Goal: Check status

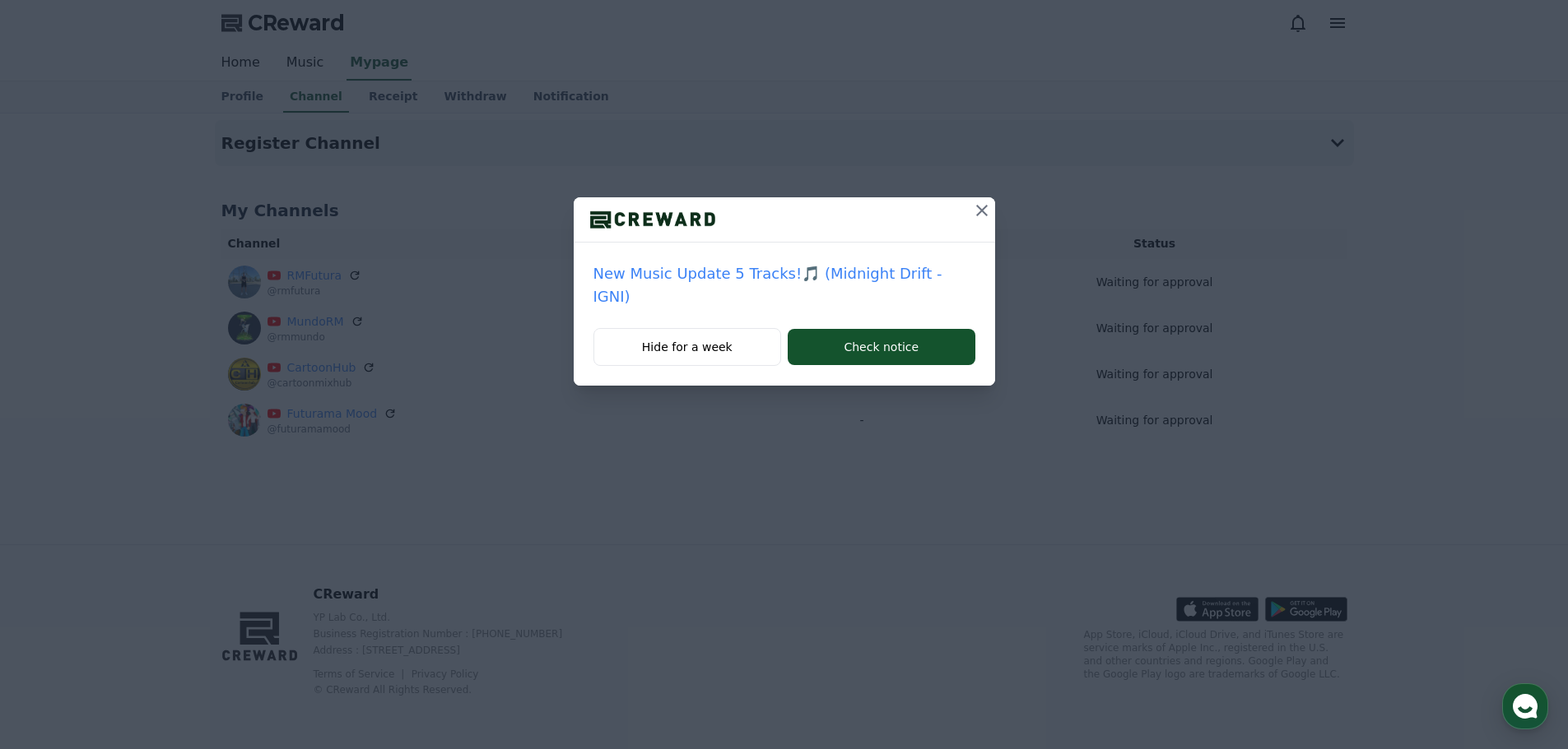
click at [972, 213] on icon at bounding box center [982, 210] width 20 height 20
click at [972, 214] on icon at bounding box center [982, 210] width 20 height 20
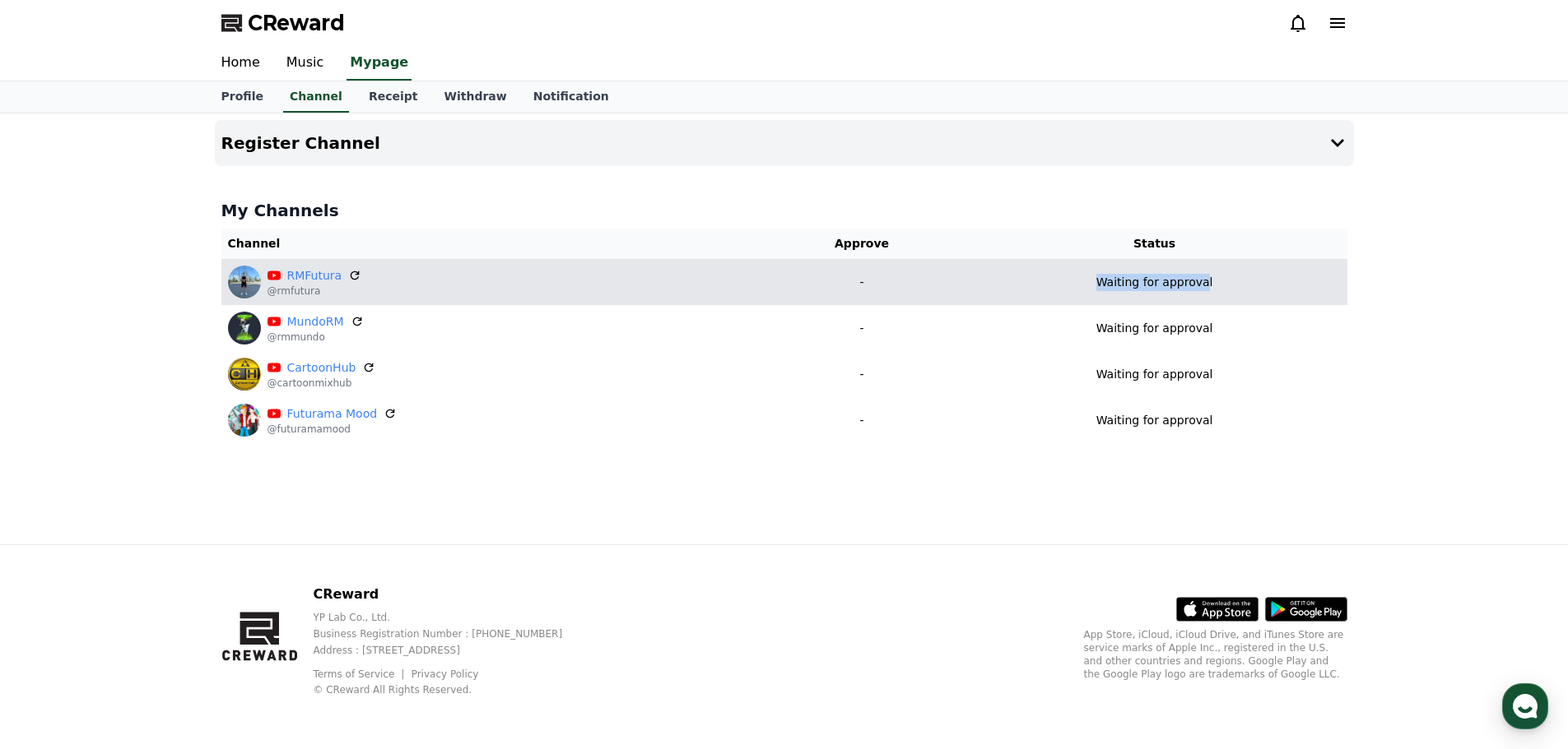
drag, startPoint x: 1205, startPoint y: 285, endPoint x: 1102, endPoint y: 276, distance: 103.4
click at [1102, 276] on div "Waiting for approval" at bounding box center [1154, 283] width 372 height 18
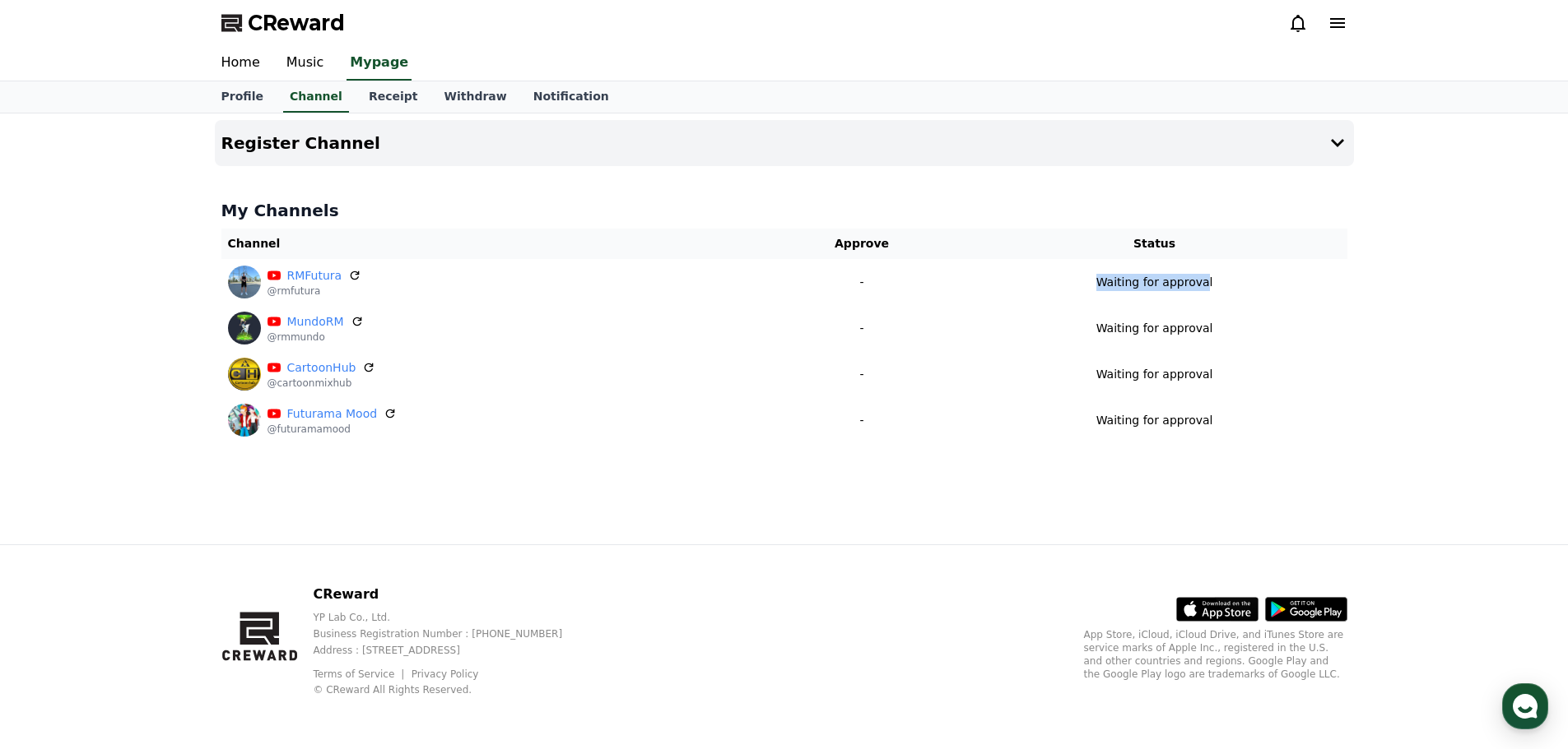
click at [1092, 251] on div at bounding box center [1092, 251] width 0 height 0
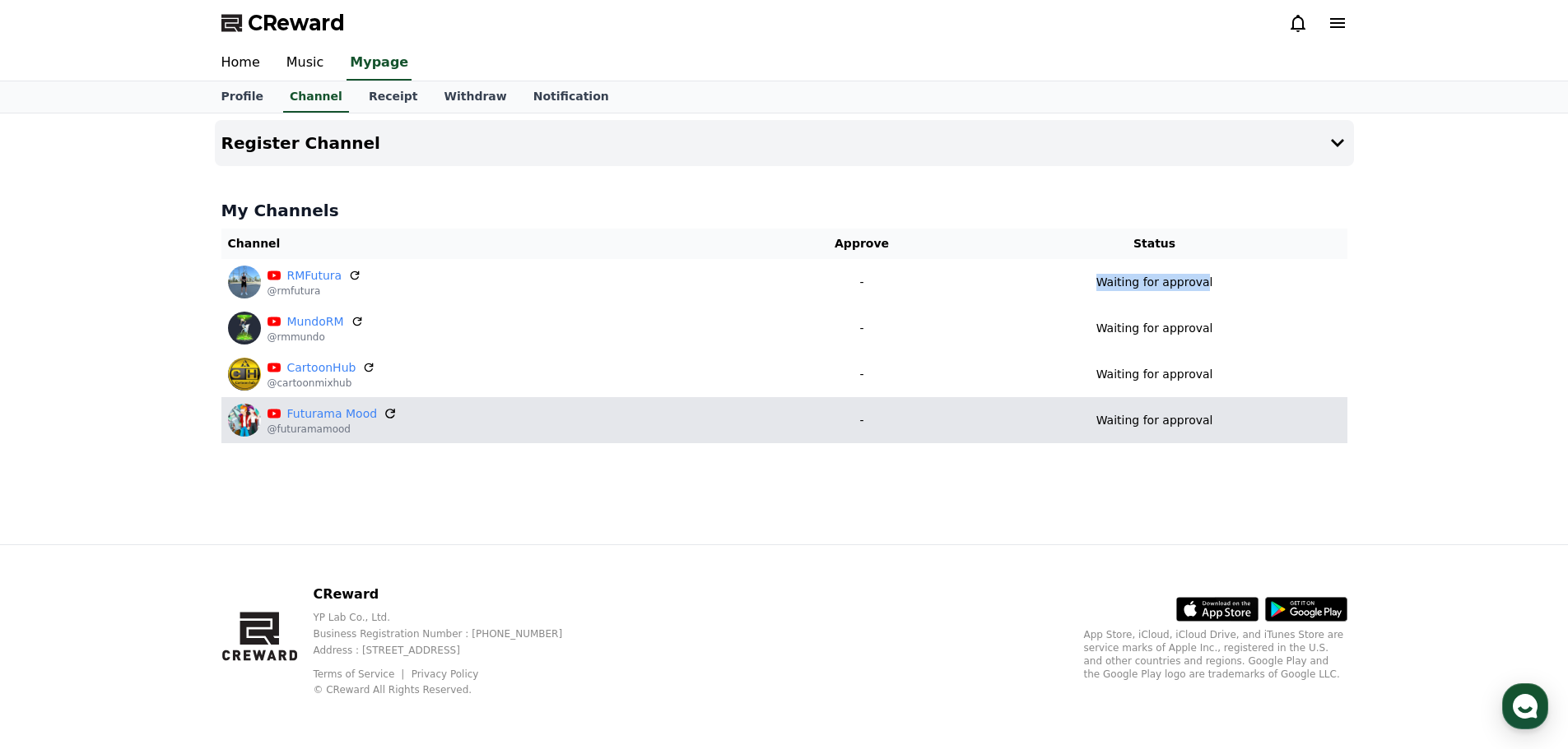
click at [382, 412] on icon at bounding box center [389, 414] width 15 height 15
